Goal: Task Accomplishment & Management: Use online tool/utility

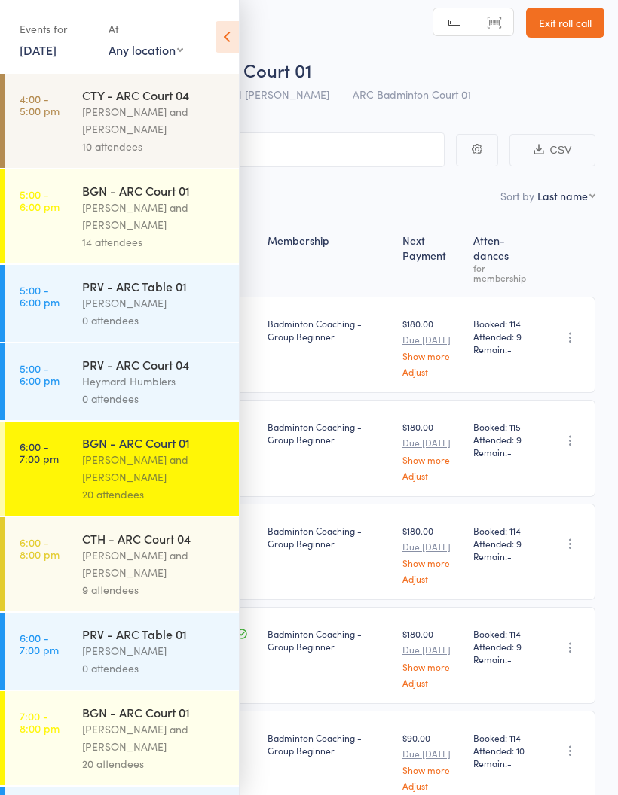
click at [162, 581] on div "[PERSON_NAME] and [PERSON_NAME]" at bounding box center [154, 564] width 144 height 35
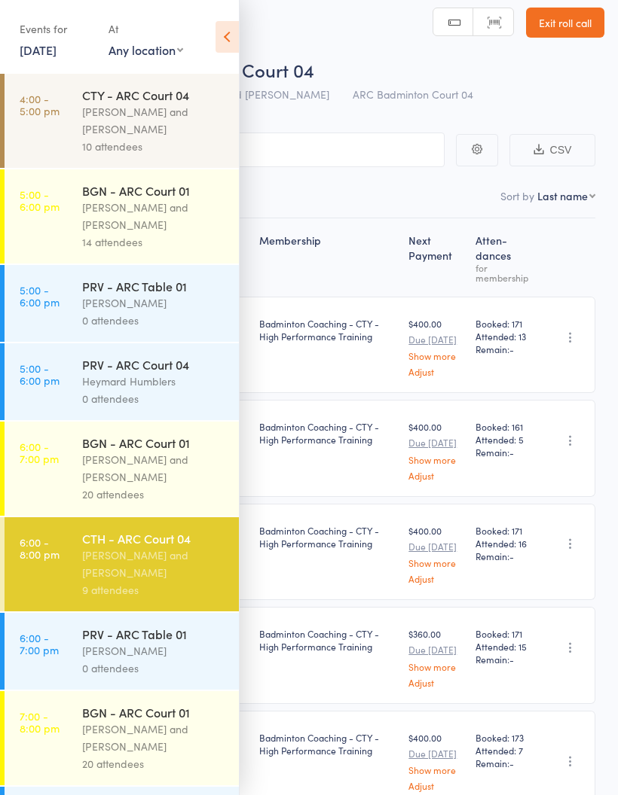
click at [231, 33] on icon at bounding box center [226, 37] width 23 height 32
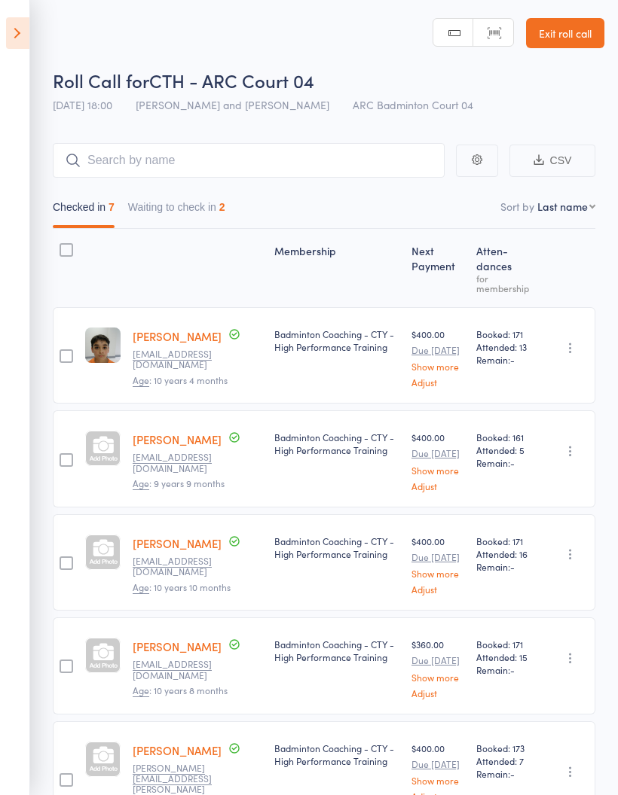
click at [205, 224] on button "Waiting to check in 2" at bounding box center [176, 211] width 97 height 35
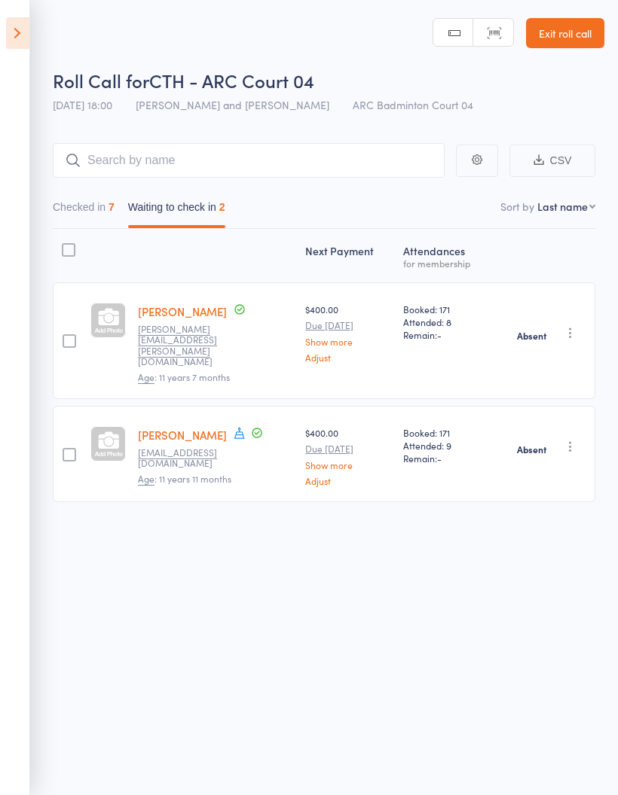
click at [89, 200] on button "Checked in 7" at bounding box center [84, 211] width 62 height 35
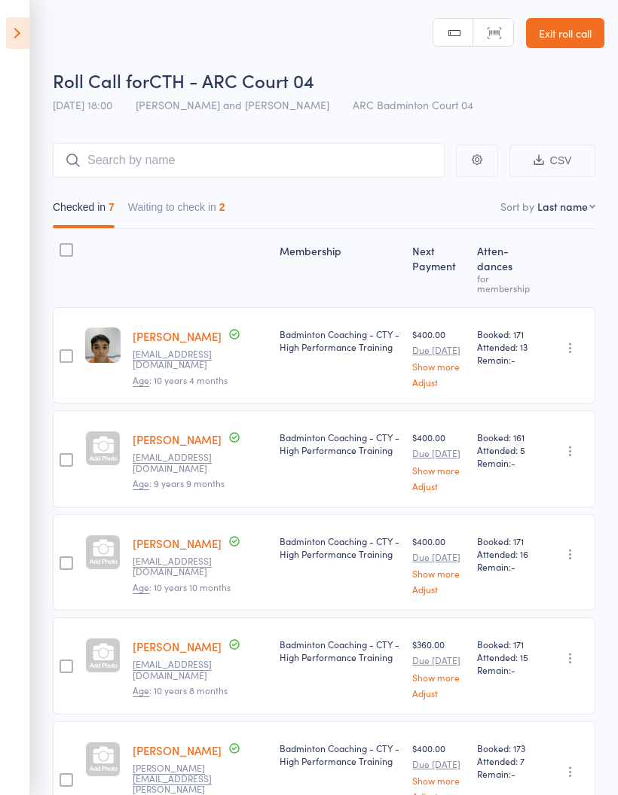
click at [28, 32] on icon at bounding box center [17, 33] width 23 height 32
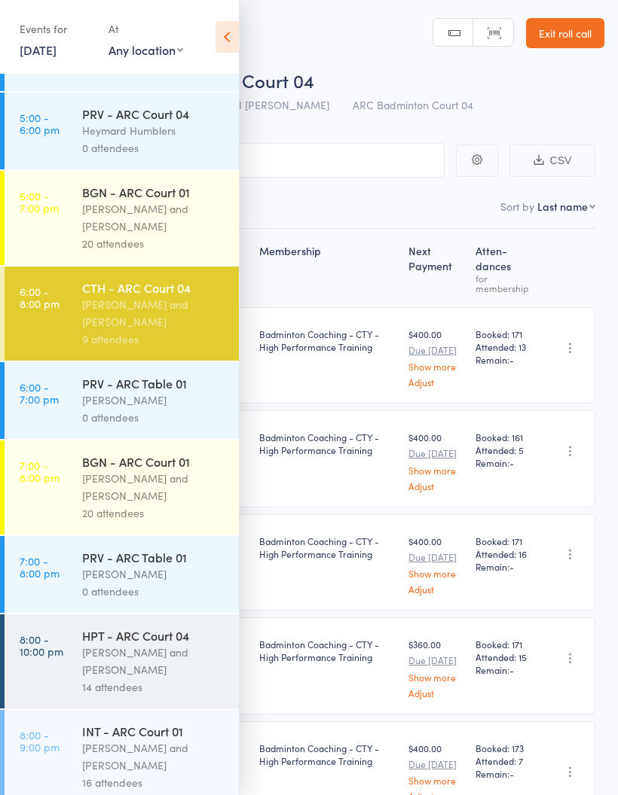
scroll to position [255, 0]
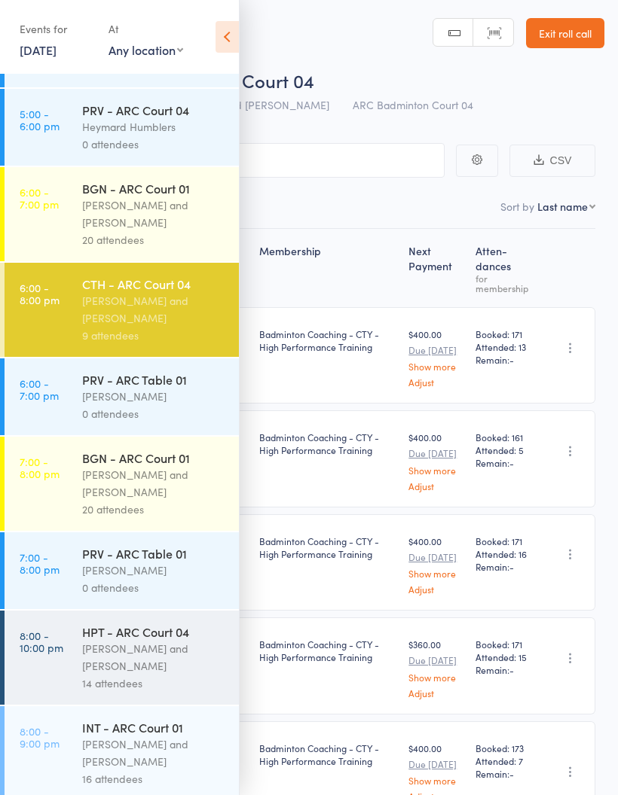
click at [149, 493] on div "[PERSON_NAME] and [PERSON_NAME]" at bounding box center [154, 483] width 144 height 35
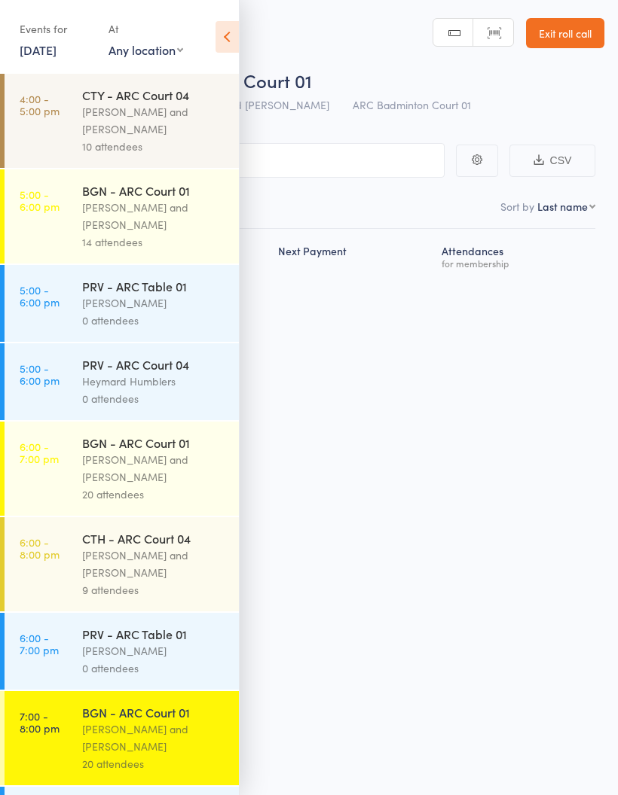
click at [233, 32] on icon at bounding box center [226, 37] width 23 height 32
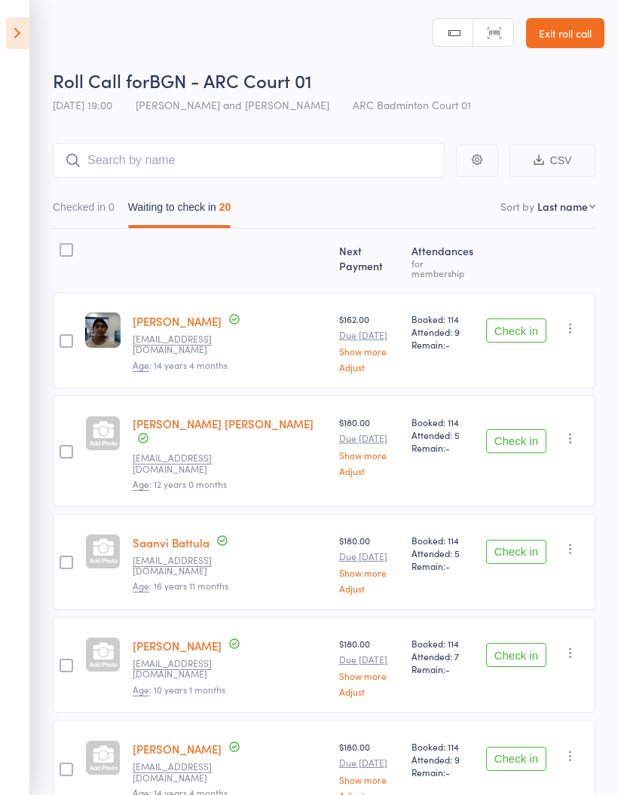
click at [517, 329] on button "Check in" at bounding box center [516, 331] width 60 height 24
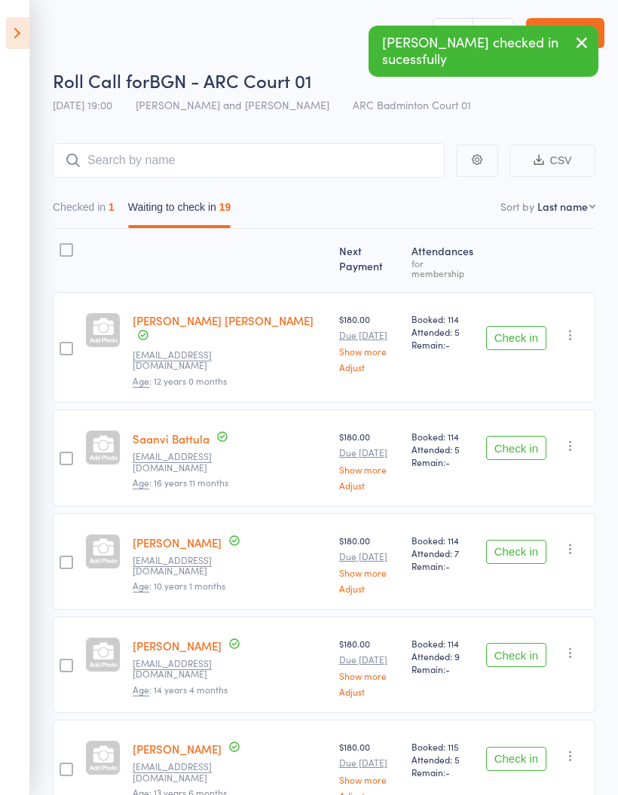
click at [518, 329] on button "Check in" at bounding box center [516, 338] width 60 height 24
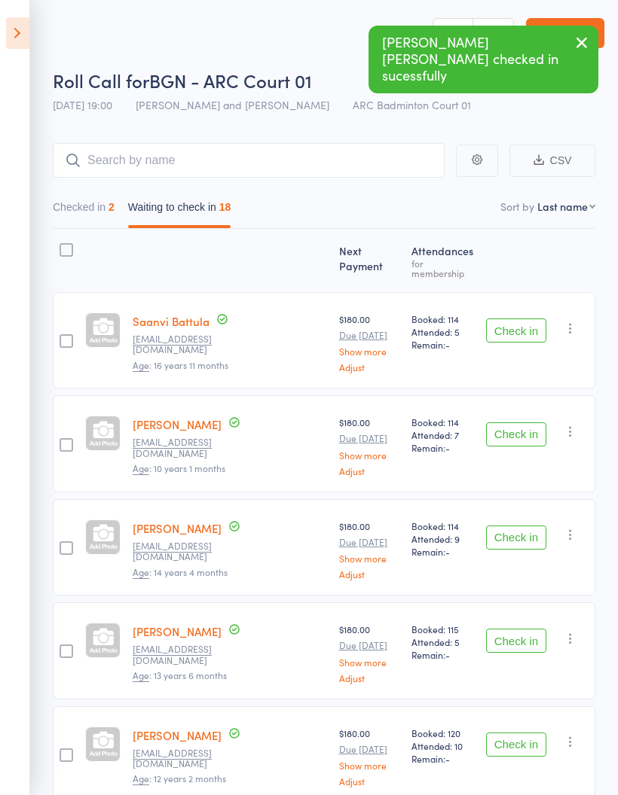
click at [520, 325] on button "Check in" at bounding box center [516, 331] width 60 height 24
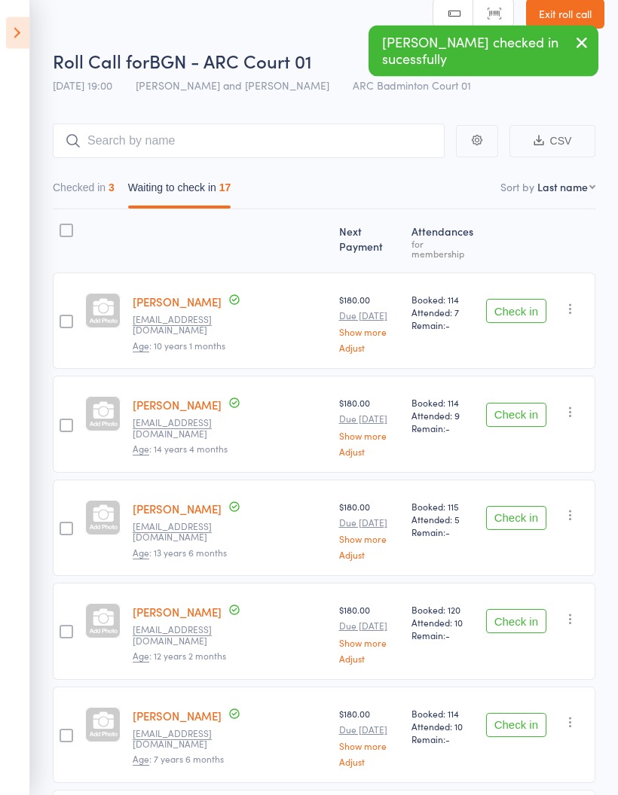
scroll to position [20, 0]
click at [517, 408] on button "Check in" at bounding box center [516, 415] width 60 height 24
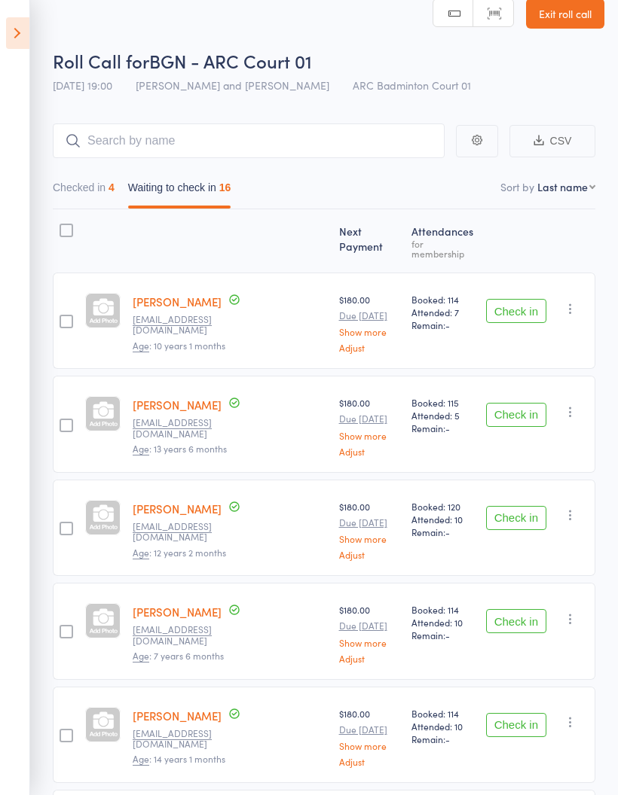
click at [509, 405] on button "Check in" at bounding box center [516, 415] width 60 height 24
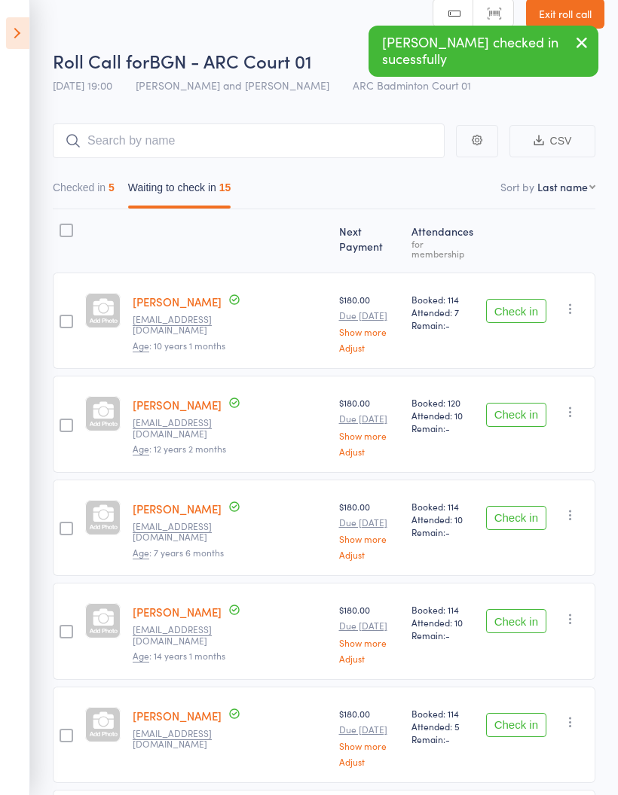
click at [512, 408] on button "Check in" at bounding box center [516, 415] width 60 height 24
click at [514, 403] on button "Check in" at bounding box center [516, 415] width 60 height 24
click at [506, 413] on button "Check in" at bounding box center [516, 415] width 60 height 24
click at [516, 411] on button "Check in" at bounding box center [516, 415] width 60 height 24
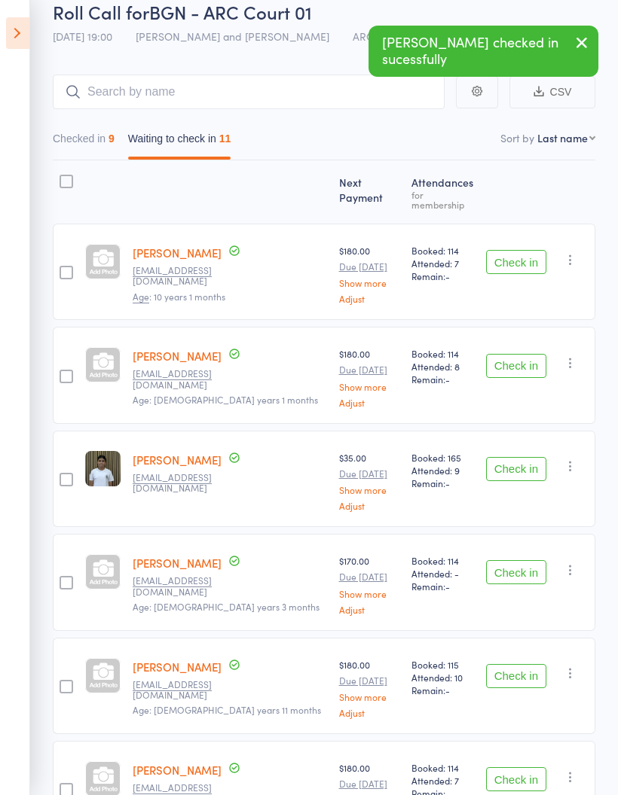
scroll to position [83, 0]
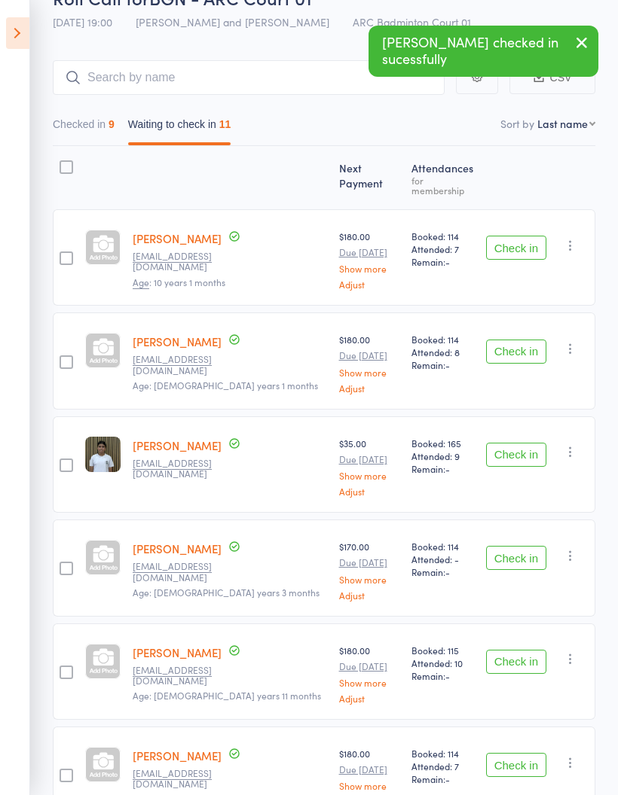
click at [511, 352] on button "Check in" at bounding box center [516, 352] width 60 height 24
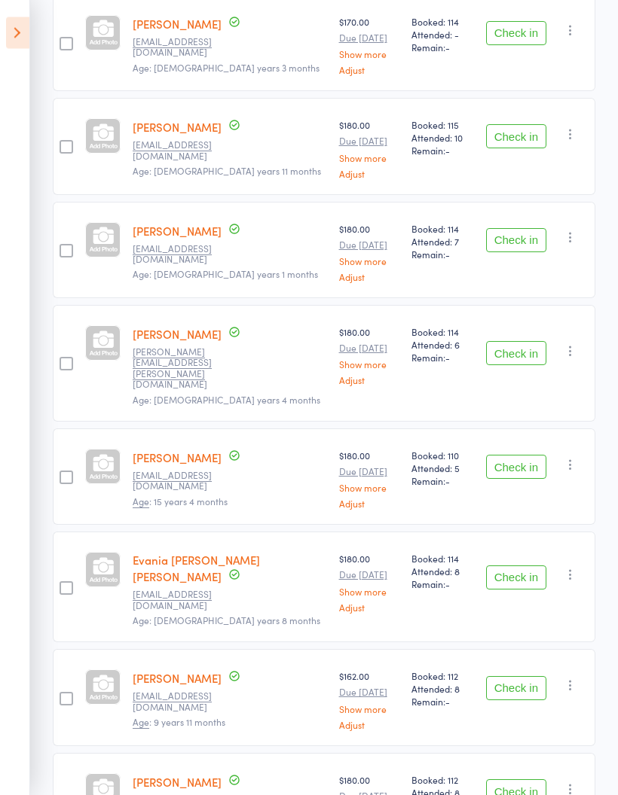
scroll to position [505, 0]
click at [526, 455] on button "Check in" at bounding box center [516, 467] width 60 height 24
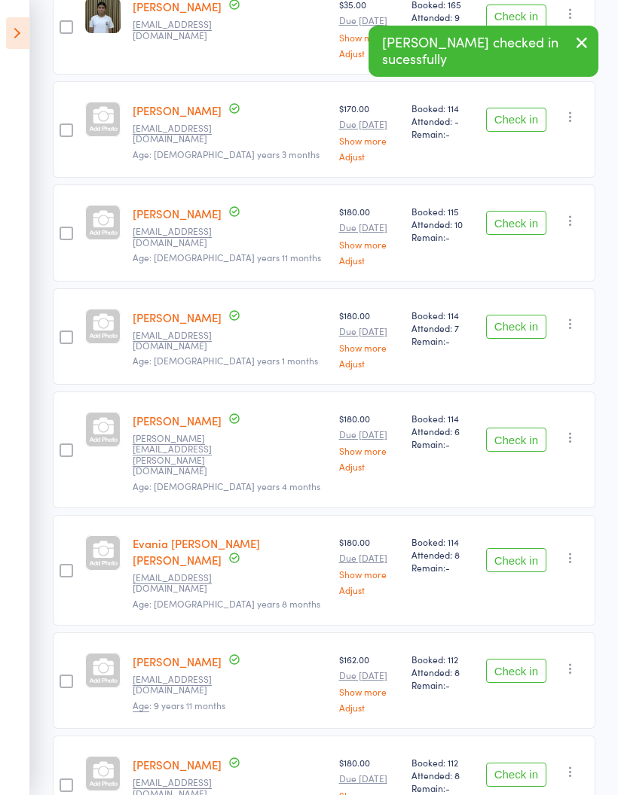
scroll to position [478, 0]
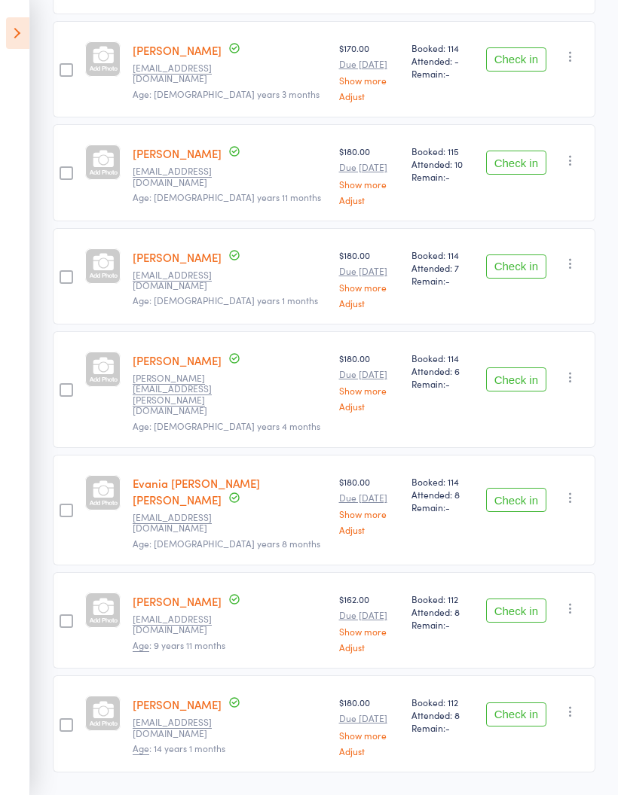
click at [509, 599] on button "Check in" at bounding box center [516, 611] width 60 height 24
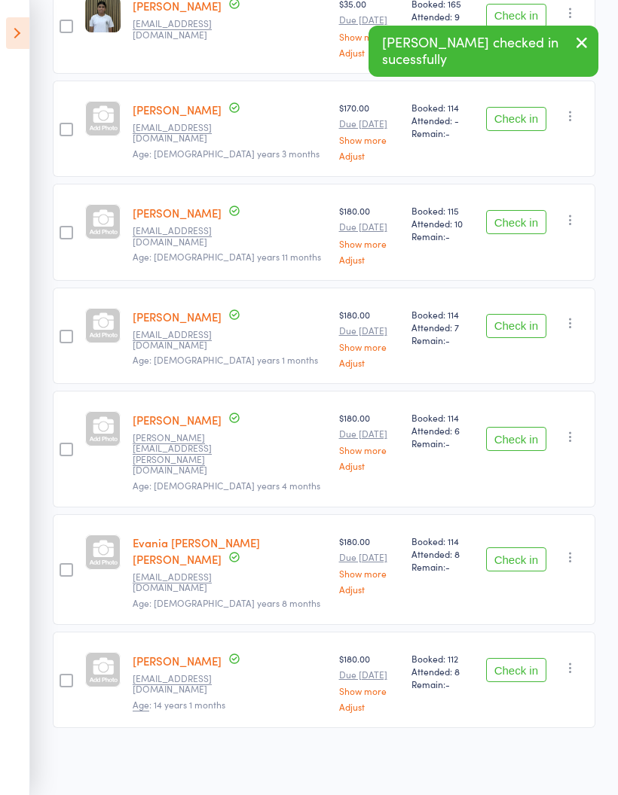
scroll to position [375, 0]
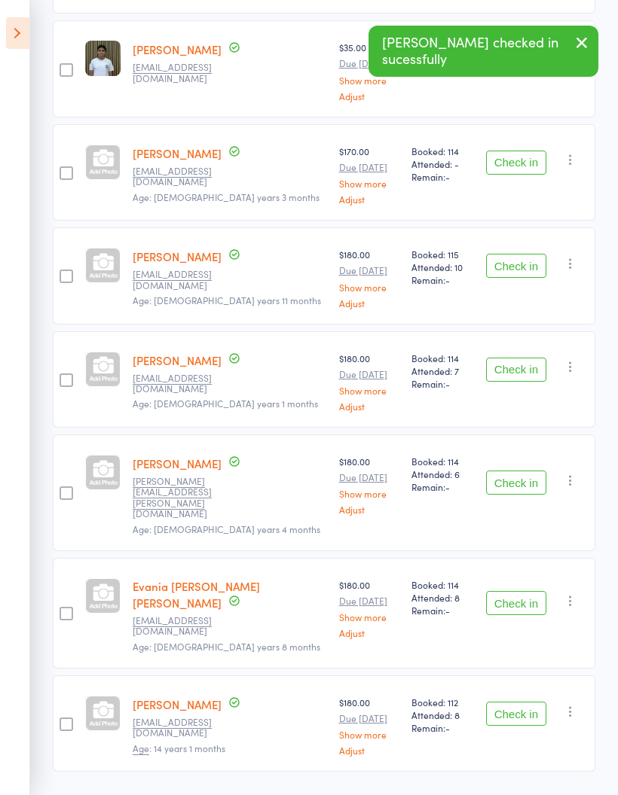
click at [517, 702] on button "Check in" at bounding box center [516, 714] width 60 height 24
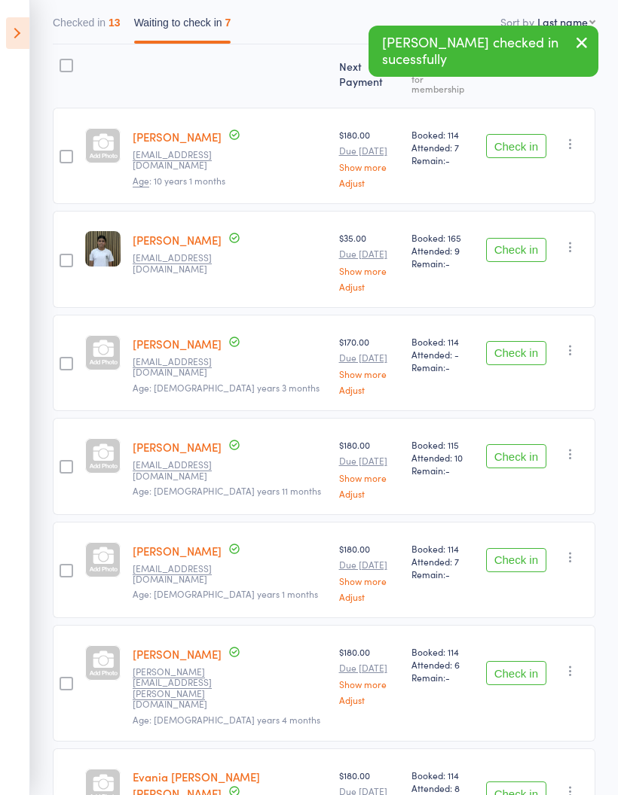
scroll to position [0, 0]
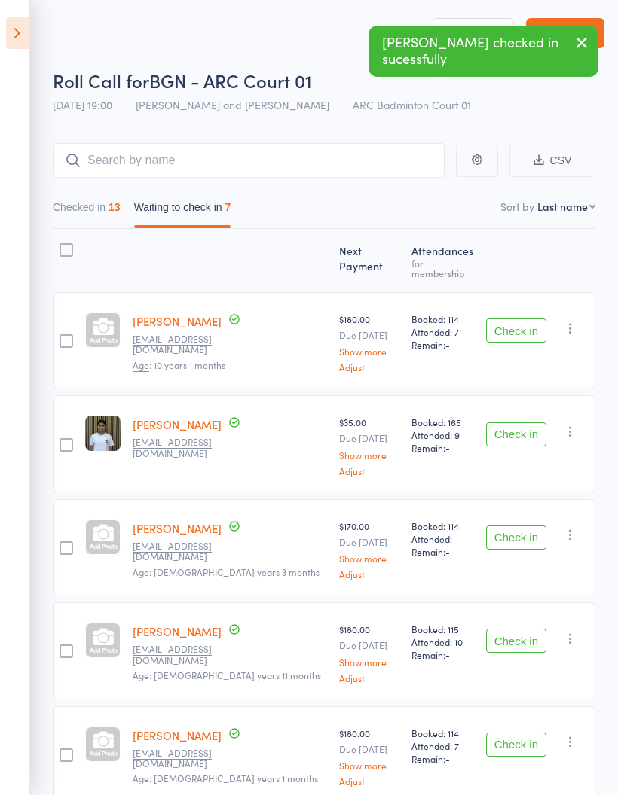
click at [96, 213] on button "Checked in 13" at bounding box center [87, 211] width 68 height 35
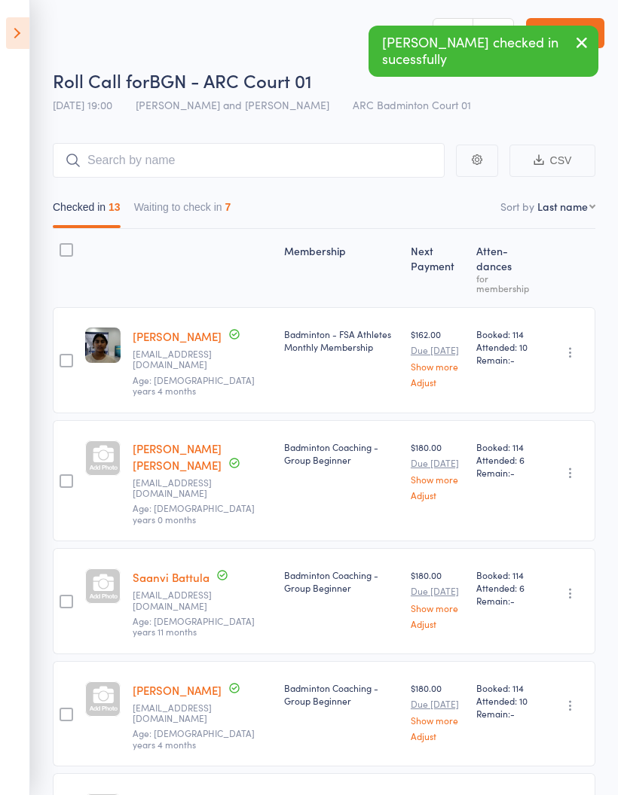
click at [191, 218] on button "Waiting to check in 7" at bounding box center [182, 211] width 97 height 35
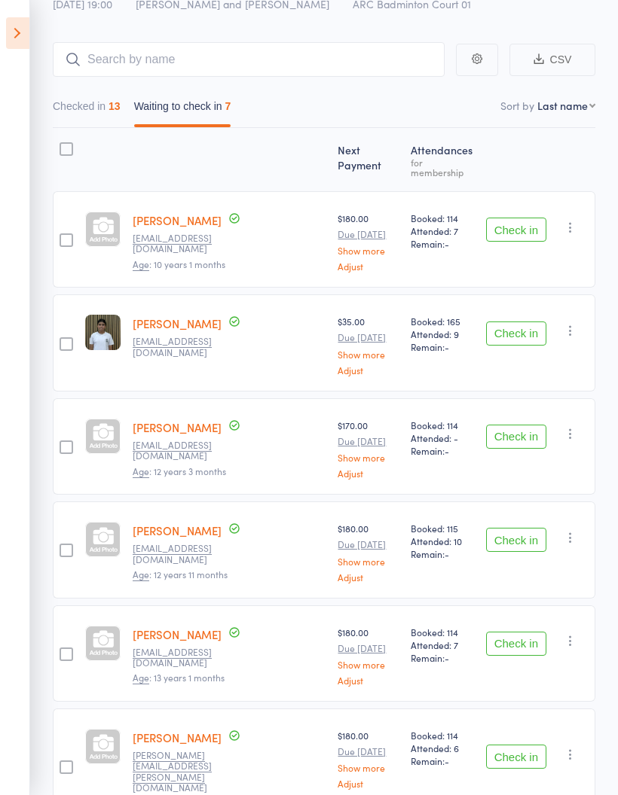
scroll to position [41, 0]
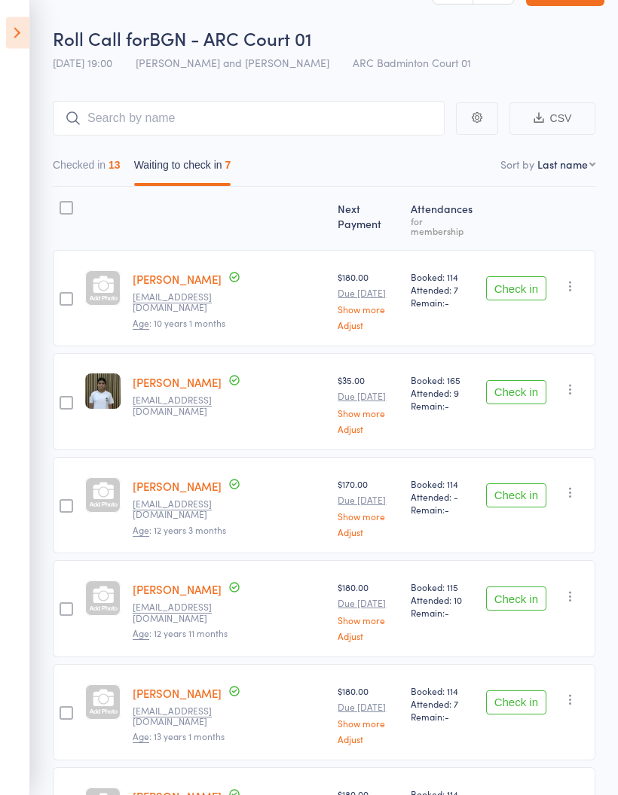
click at [101, 163] on button "Checked in 13" at bounding box center [87, 169] width 68 height 35
